Goal: Information Seeking & Learning: Learn about a topic

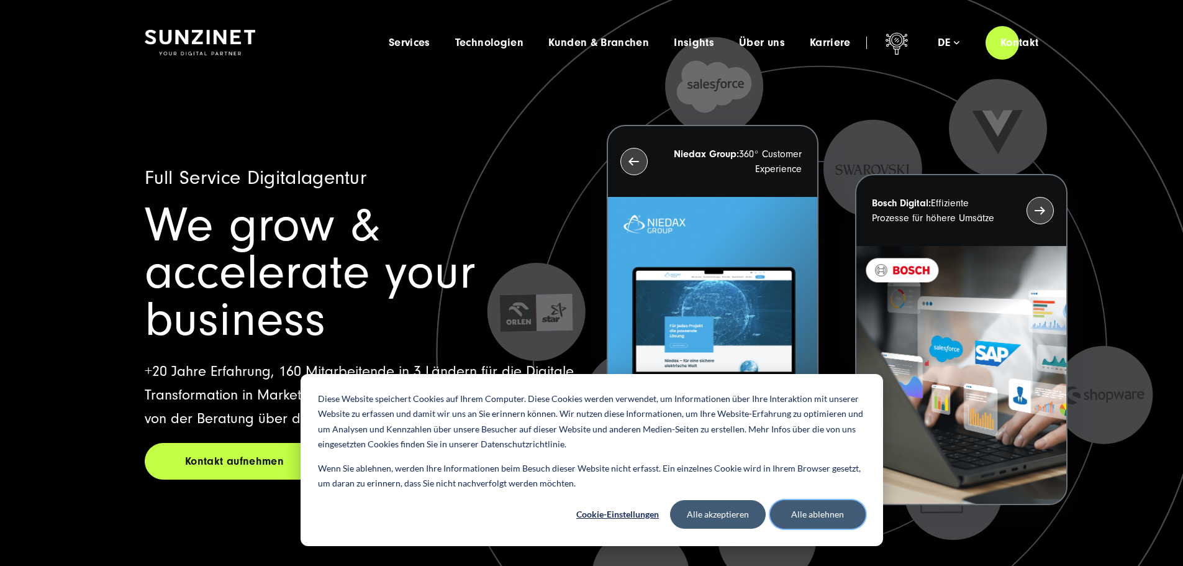
click at [830, 520] on button "Alle ablehnen" at bounding box center [818, 514] width 96 height 29
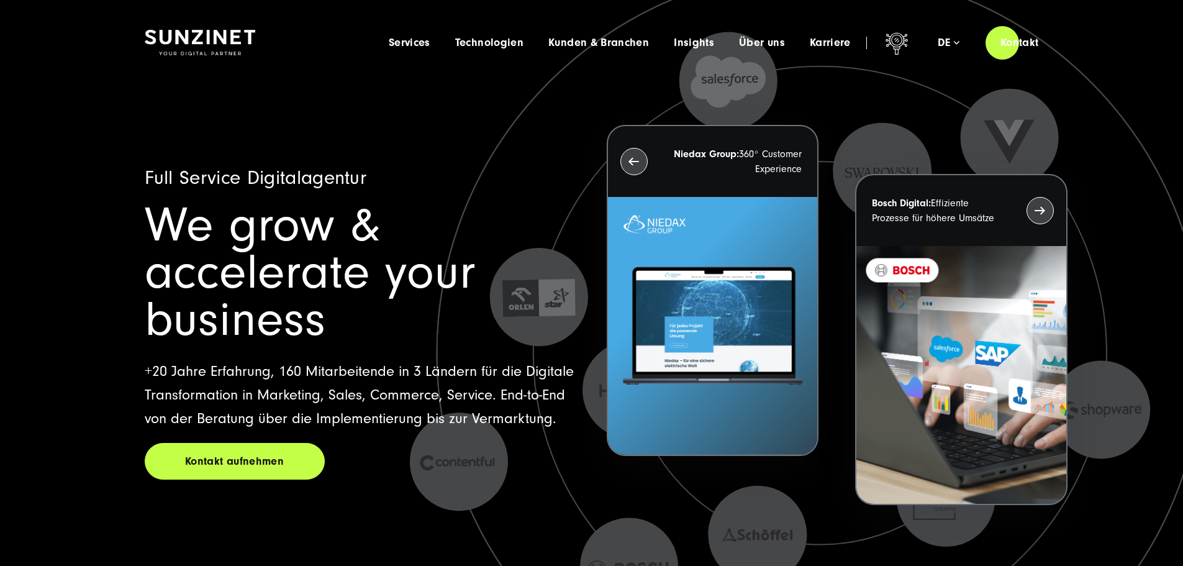
click at [352, 312] on div "Full Service Digitalagentur We grow & accelerate your business +20 Jahre Erfahr…" at bounding box center [361, 323] width 432 height 314
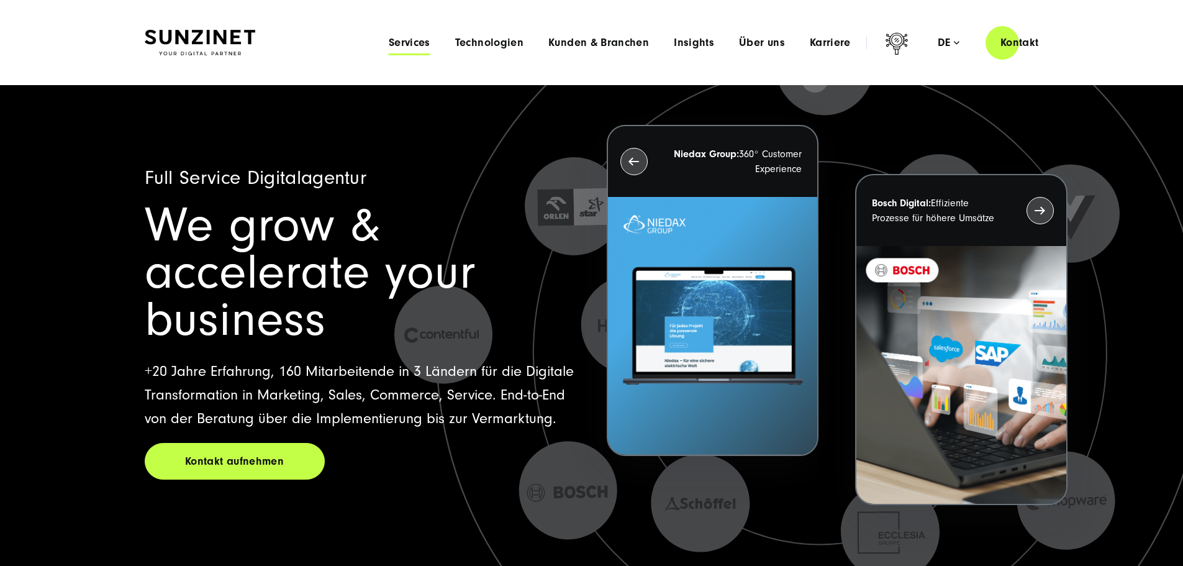
click at [389, 47] on span "Services" at bounding box center [410, 43] width 42 height 12
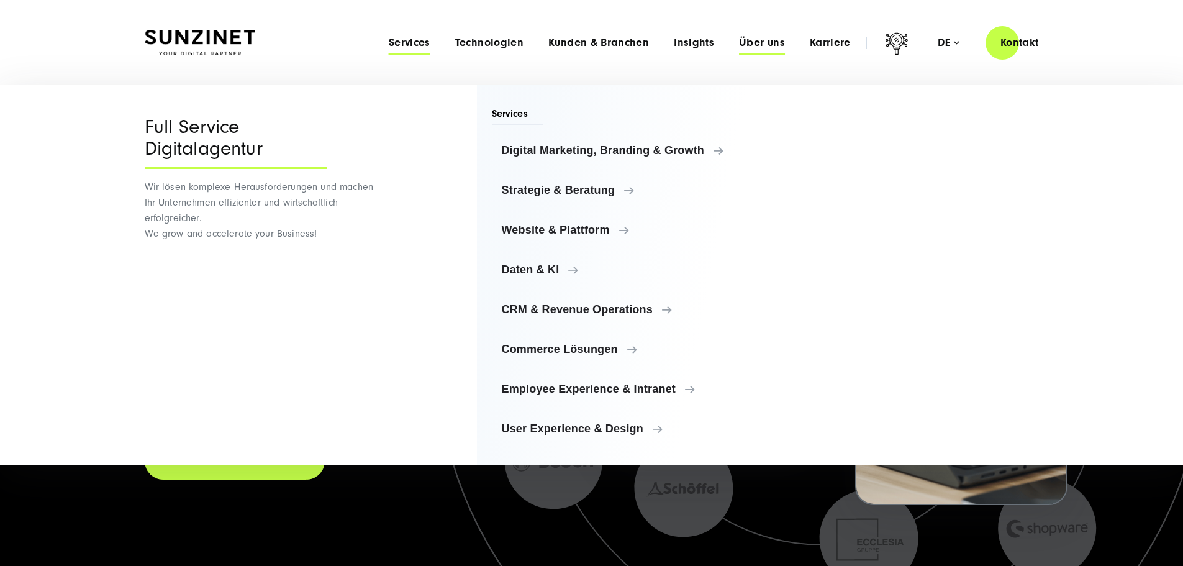
click at [742, 47] on span "Über uns" at bounding box center [762, 43] width 46 height 12
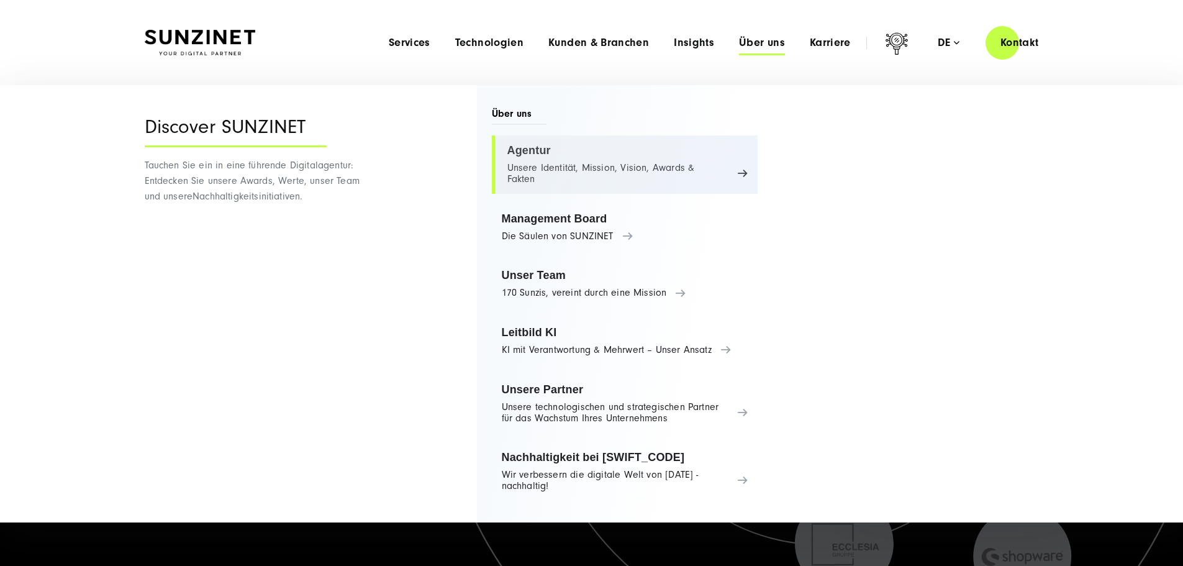
click at [536, 168] on link "Agentur Unsere Identität, Mission, Vision, Awards & Fakten" at bounding box center [625, 164] width 266 height 58
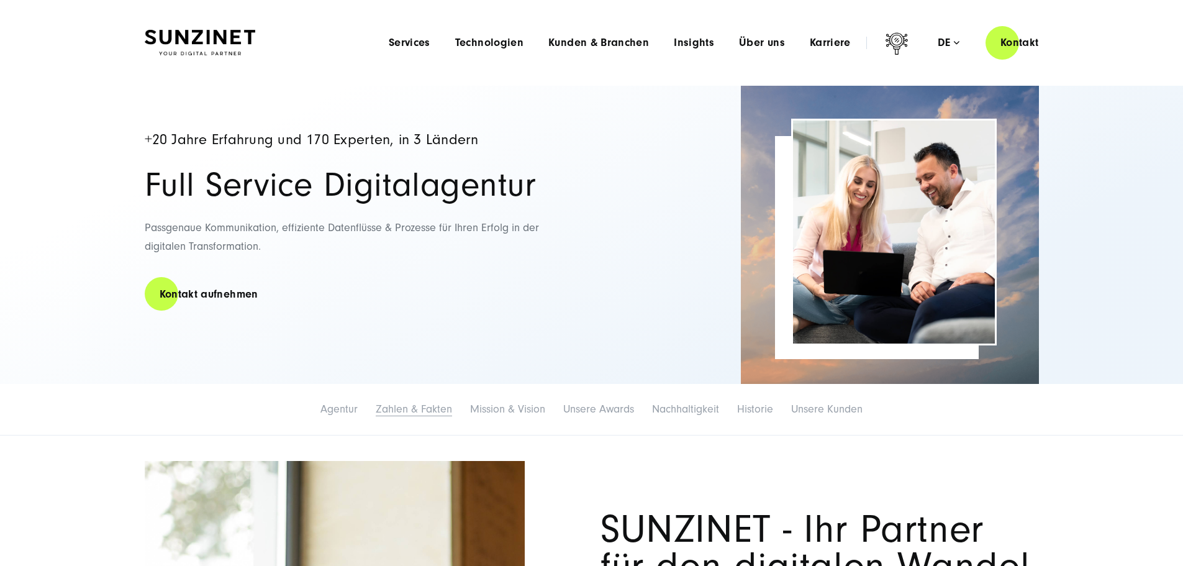
click at [376, 415] on link "Zahlen & Fakten" at bounding box center [414, 408] width 76 height 13
